Goal: Task Accomplishment & Management: Manage account settings

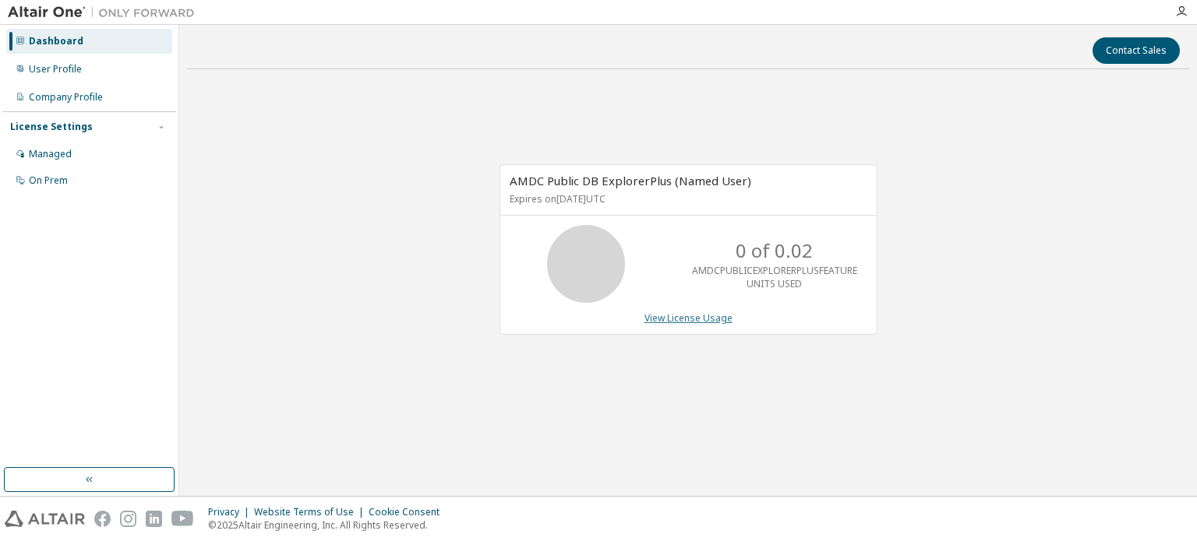
click at [697, 321] on link "View License Usage" at bounding box center [688, 318] width 88 height 13
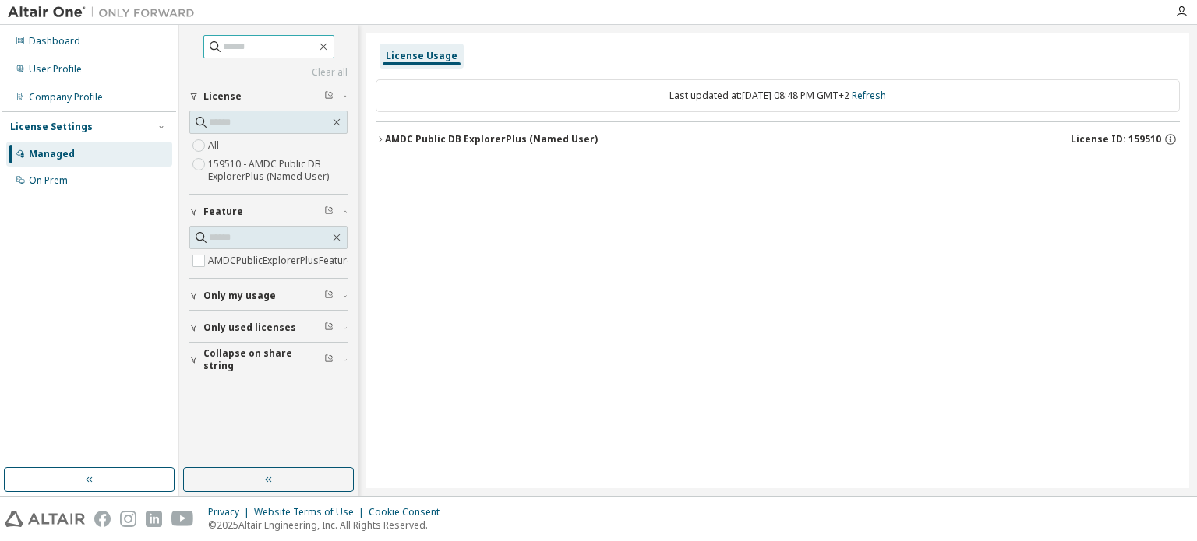
click at [273, 43] on input "text" at bounding box center [269, 47] width 93 height 16
type input "**********"
click at [272, 301] on div "Only my usage" at bounding box center [272, 296] width 139 height 12
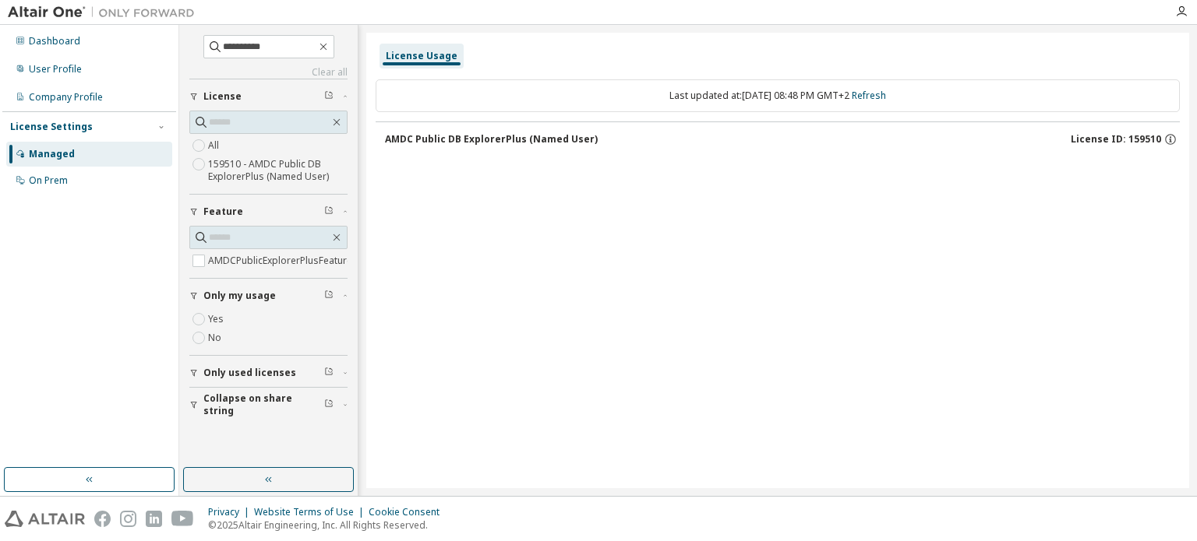
click at [266, 366] on button "Only used licenses" at bounding box center [268, 373] width 158 height 34
click at [220, 329] on label "Yes" at bounding box center [217, 319] width 19 height 19
click at [242, 233] on input "text" at bounding box center [269, 238] width 121 height 16
click at [472, 133] on div "AMDC Public DB ExplorerPlus (Named User)" at bounding box center [491, 139] width 213 height 12
click at [480, 141] on div "AMDC Public DB ExplorerPlus (Named User)" at bounding box center [491, 139] width 213 height 12
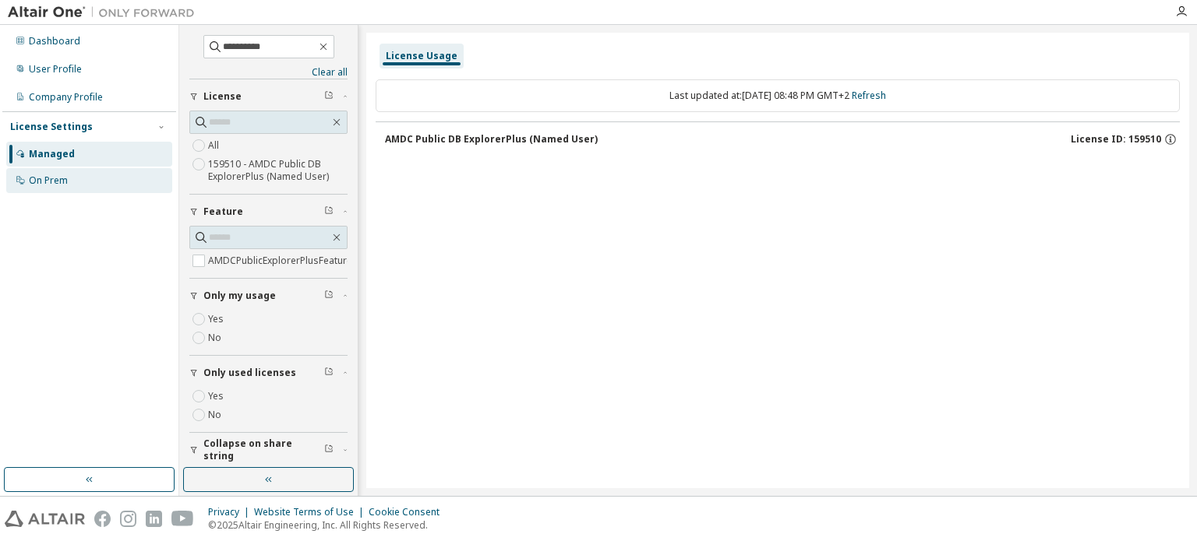
click at [84, 184] on div "On Prem" at bounding box center [89, 180] width 166 height 25
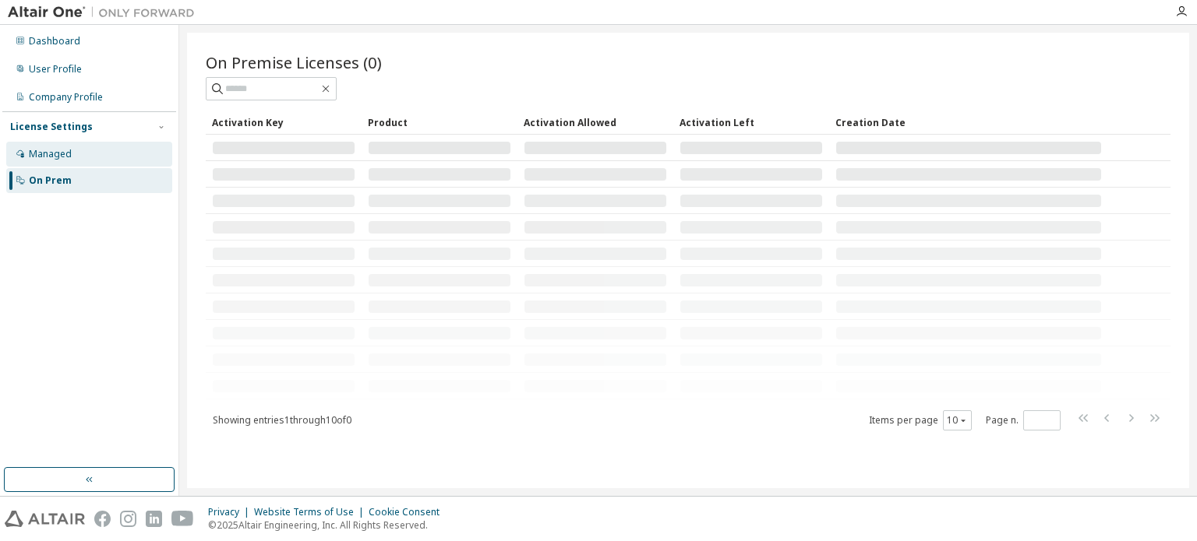
click at [80, 160] on div "Managed" at bounding box center [89, 154] width 166 height 25
